Goal: Entertainment & Leisure: Consume media (video, audio)

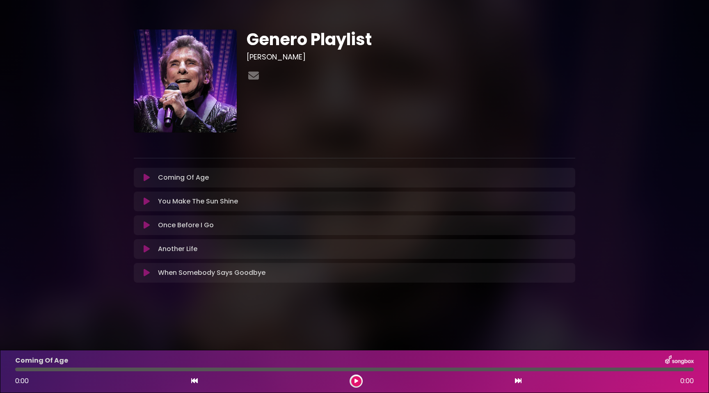
click at [144, 179] on icon at bounding box center [147, 178] width 6 height 8
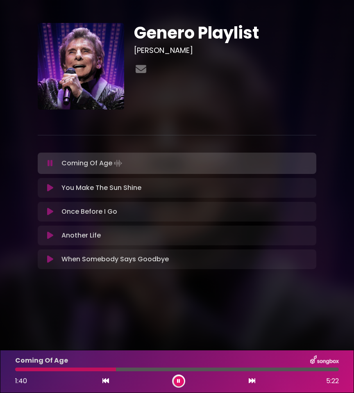
click at [55, 185] on button at bounding box center [51, 188] width 16 height 8
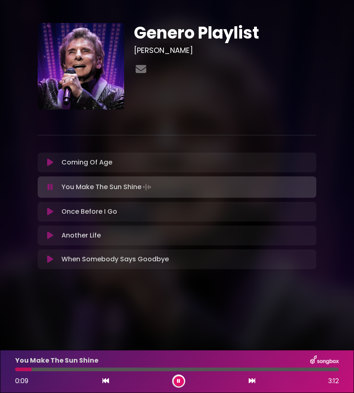
click at [174, 381] on button at bounding box center [179, 381] width 10 height 10
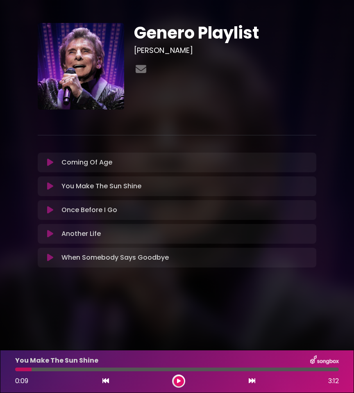
click at [173, 384] on div at bounding box center [178, 380] width 13 height 13
click at [178, 382] on icon at bounding box center [179, 381] width 4 height 5
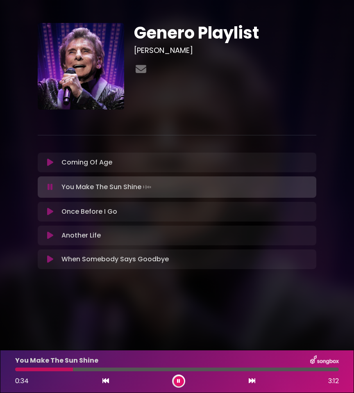
click at [100, 210] on p "Once Before I Go Loading Track..." at bounding box center [90, 212] width 56 height 10
click at [43, 213] on button at bounding box center [51, 212] width 16 height 8
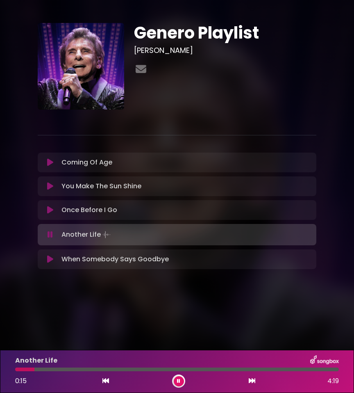
click at [34, 369] on div at bounding box center [177, 370] width 324 height 4
click at [178, 379] on icon at bounding box center [178, 381] width 3 height 5
